Goal: Ask a question

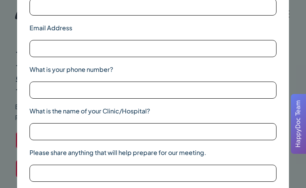
click at [295, 68] on div at bounding box center [290, 94] width 31 height 116
click at [294, 24] on div "Name Email Address What is your phone number? What is the name of your Clinic/H…" at bounding box center [153, 94] width 306 height 188
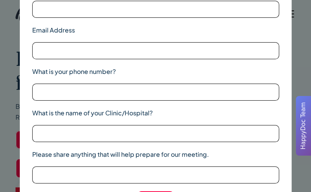
click at [299, 19] on div "Name Email Address What is your phone number? What is the name of your Clinic/H…" at bounding box center [155, 96] width 311 height 192
